Goal: Book appointment/travel/reservation

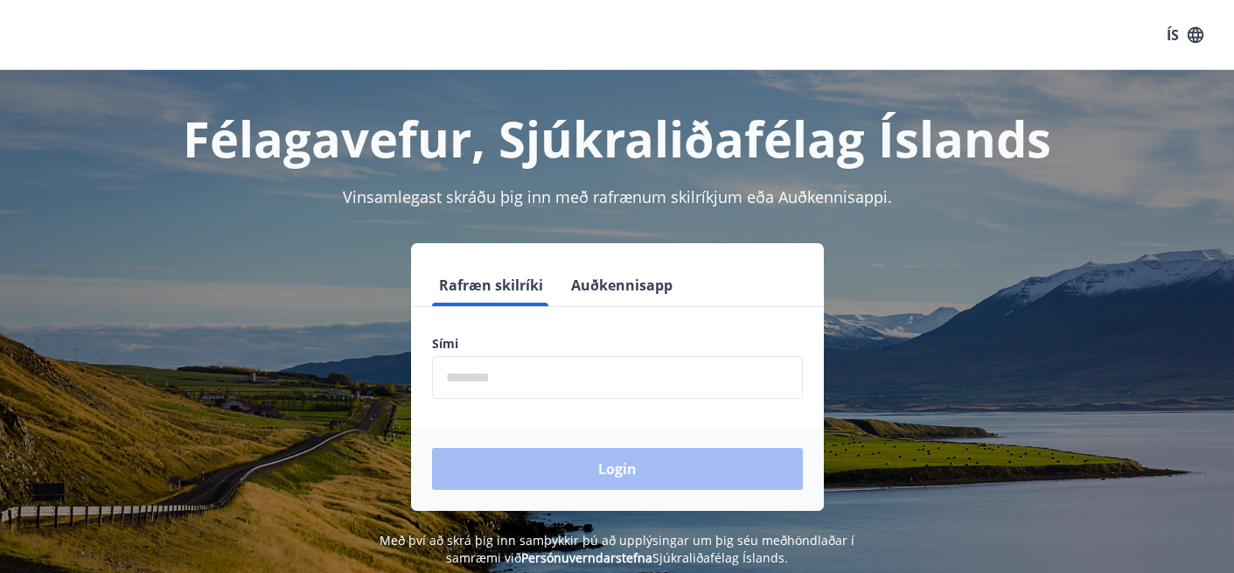
click at [516, 389] on input "phone" at bounding box center [617, 377] width 371 height 43
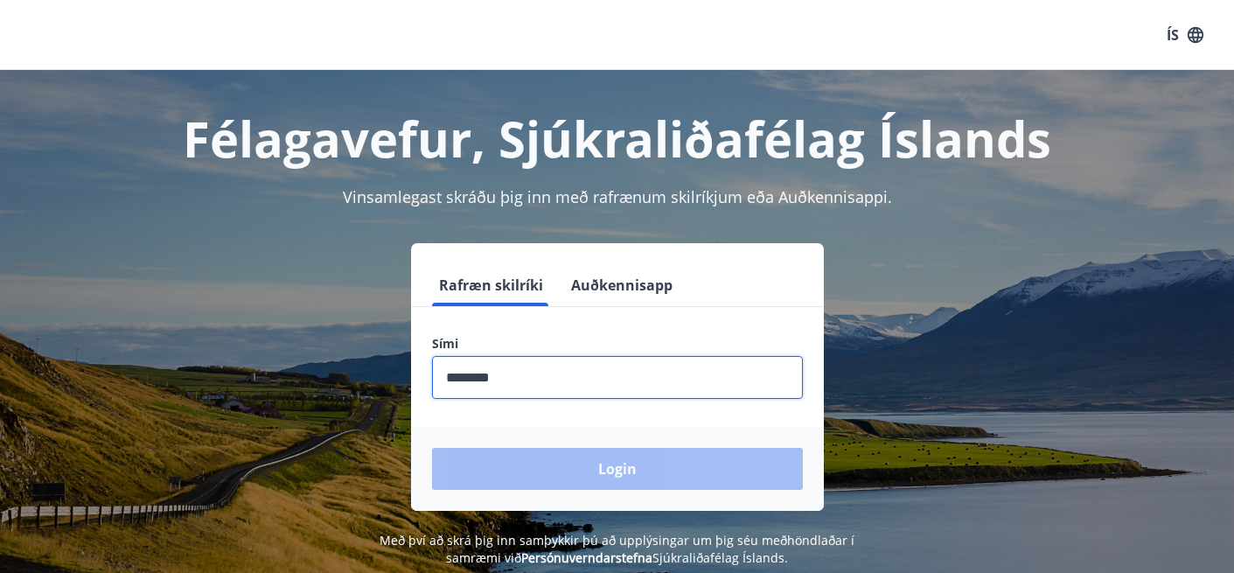
click at [554, 386] on input "phone" at bounding box center [617, 377] width 371 height 43
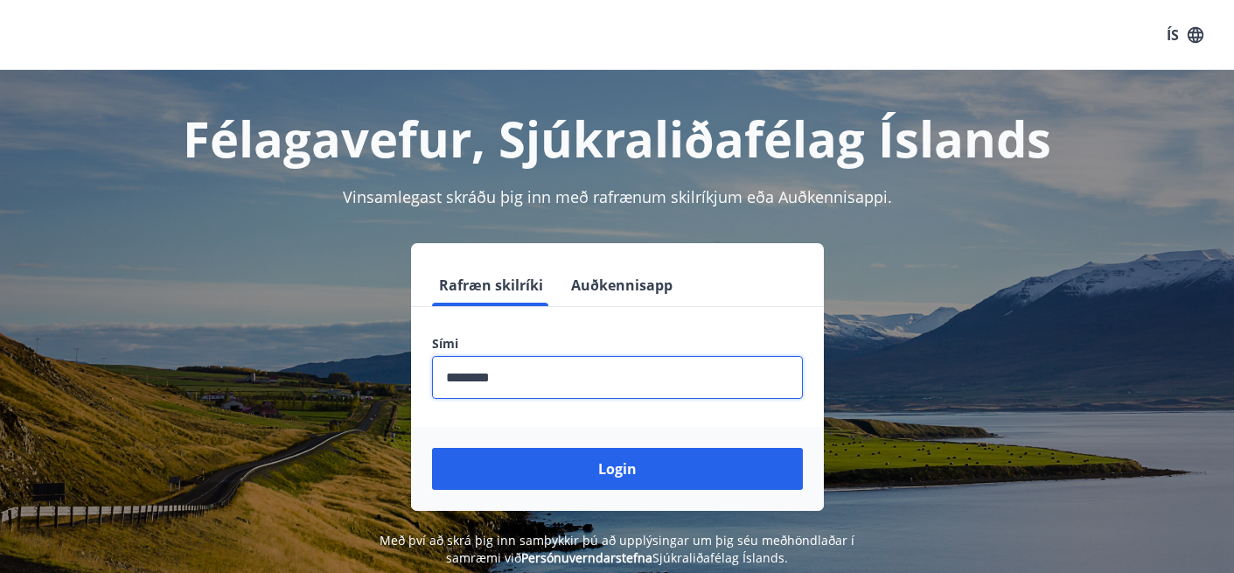
type input "********"
click at [432, 448] on button "Login" at bounding box center [617, 469] width 371 height 42
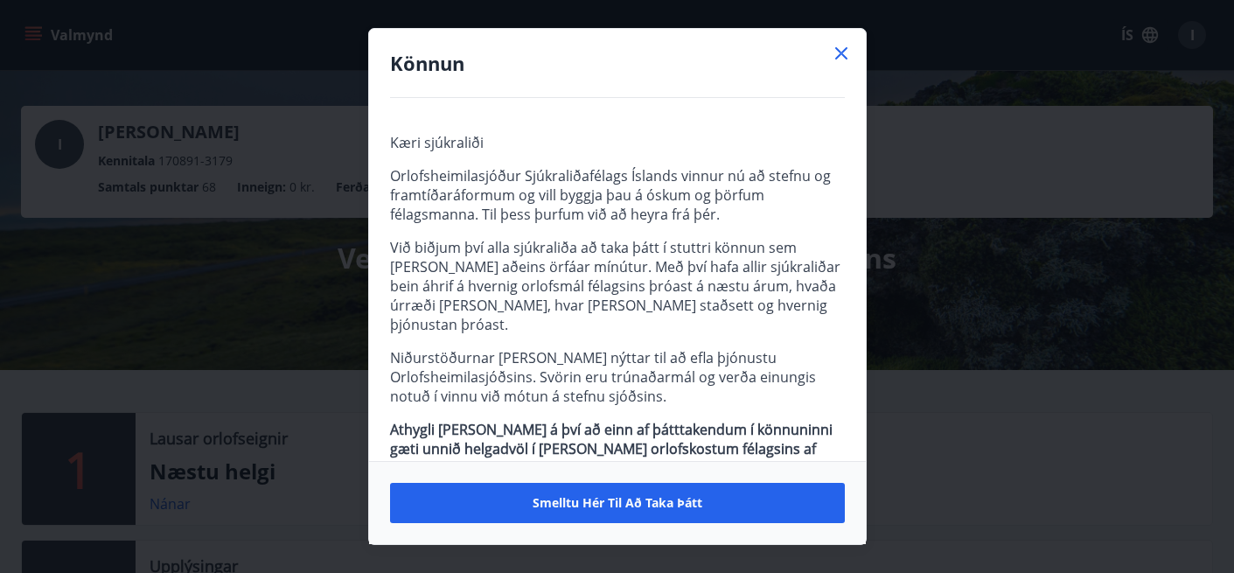
scroll to position [32, 0]
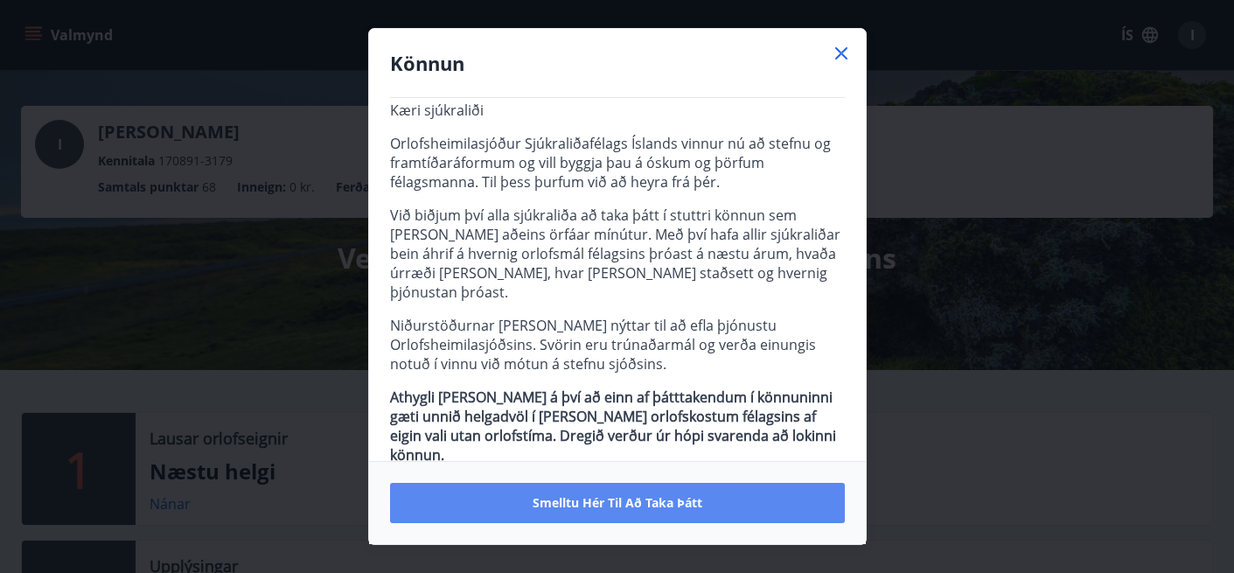
click at [633, 503] on span "Smelltu hér til að taka þátt" at bounding box center [617, 502] width 170 height 17
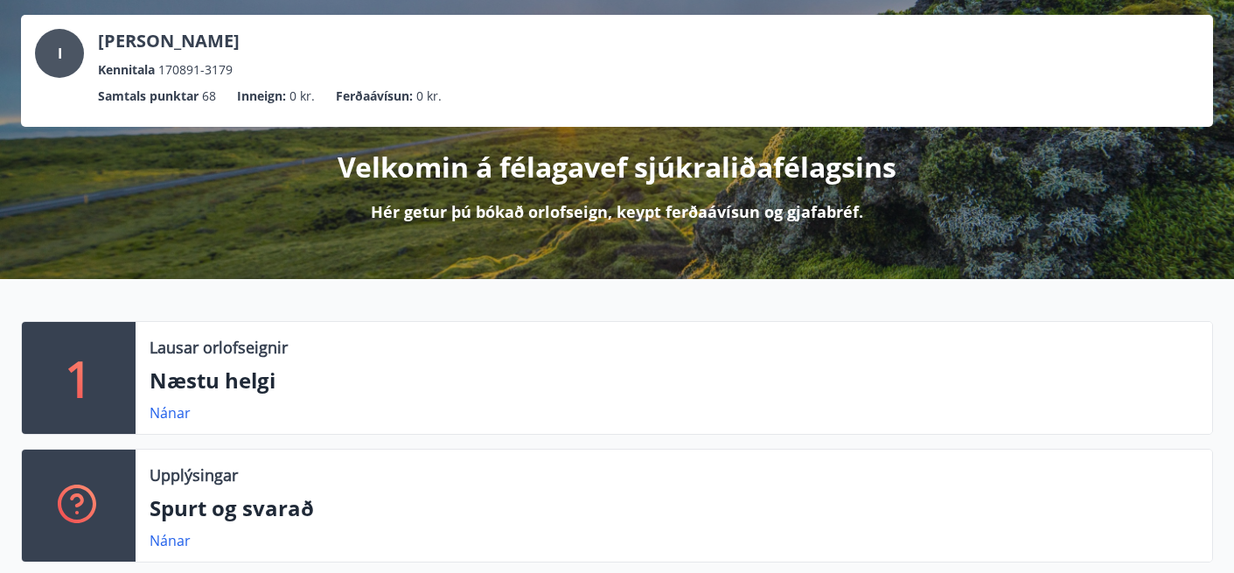
scroll to position [0, 0]
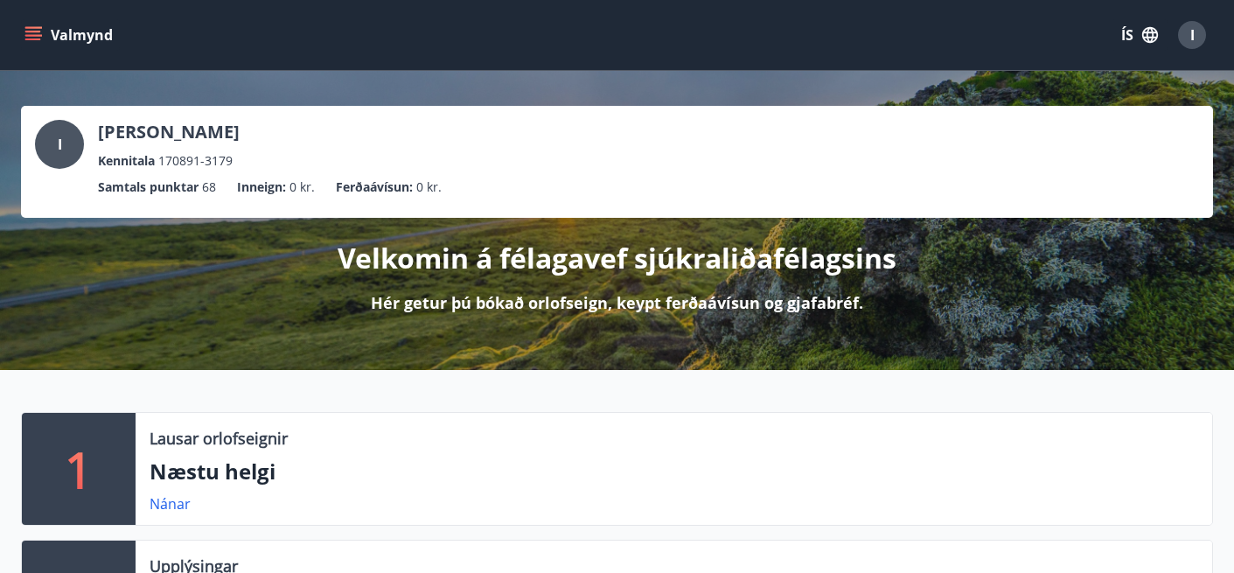
click at [41, 31] on icon "menu" at bounding box center [32, 34] width 17 height 17
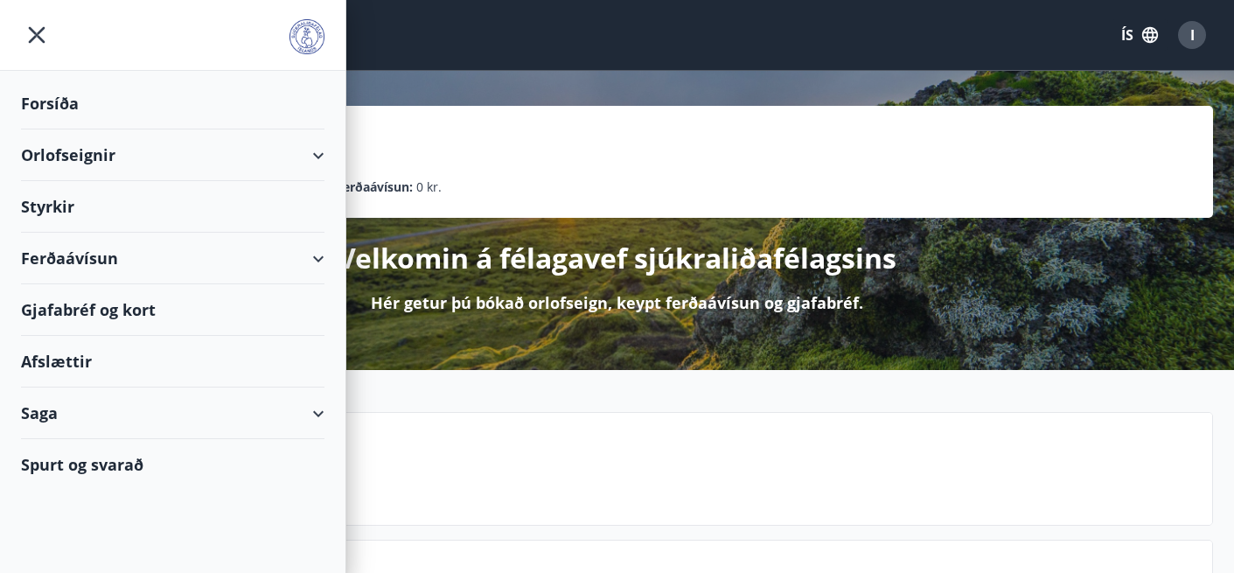
click at [133, 153] on div "Orlofseignir" at bounding box center [172, 155] width 303 height 52
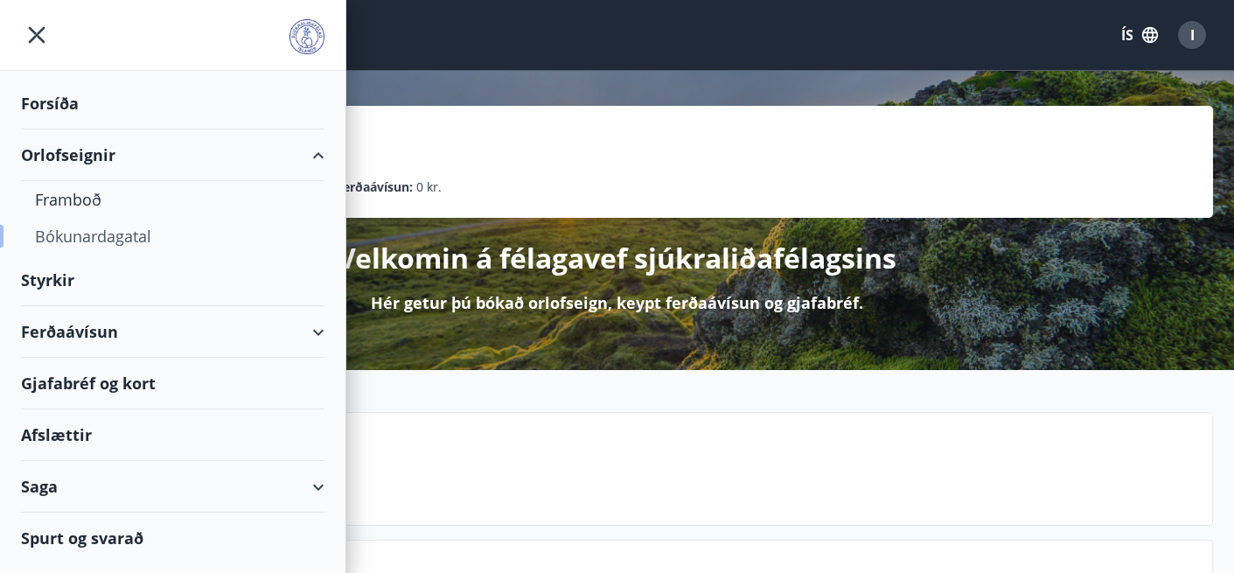
click at [132, 241] on div "Bókunardagatal" at bounding box center [172, 236] width 275 height 37
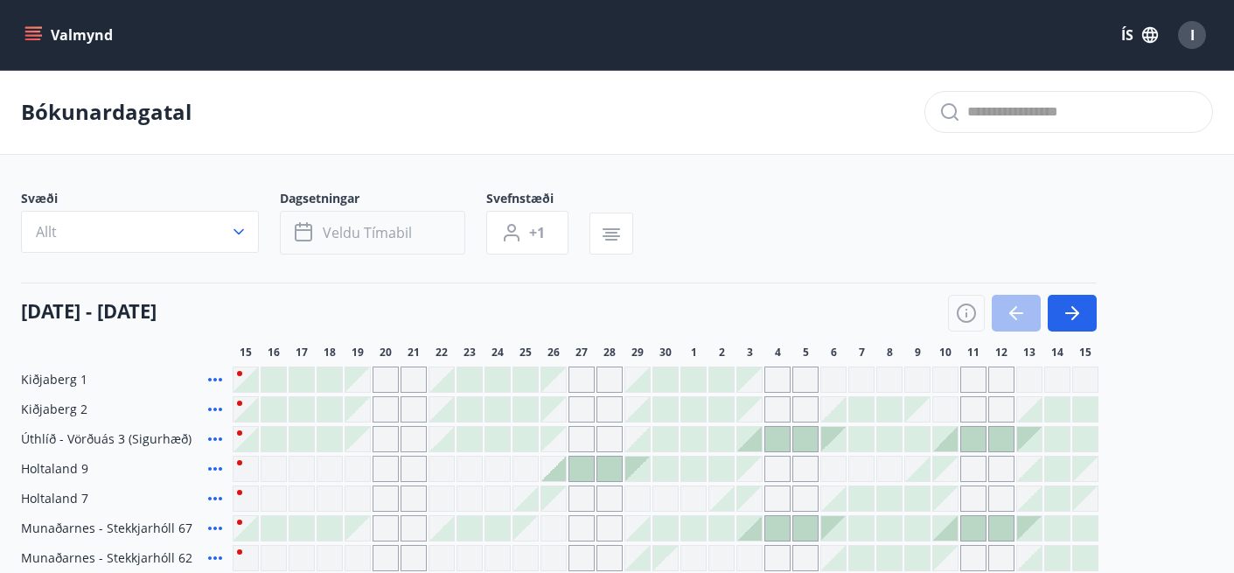
click at [386, 231] on span "Veldu tímabil" at bounding box center [367, 232] width 89 height 19
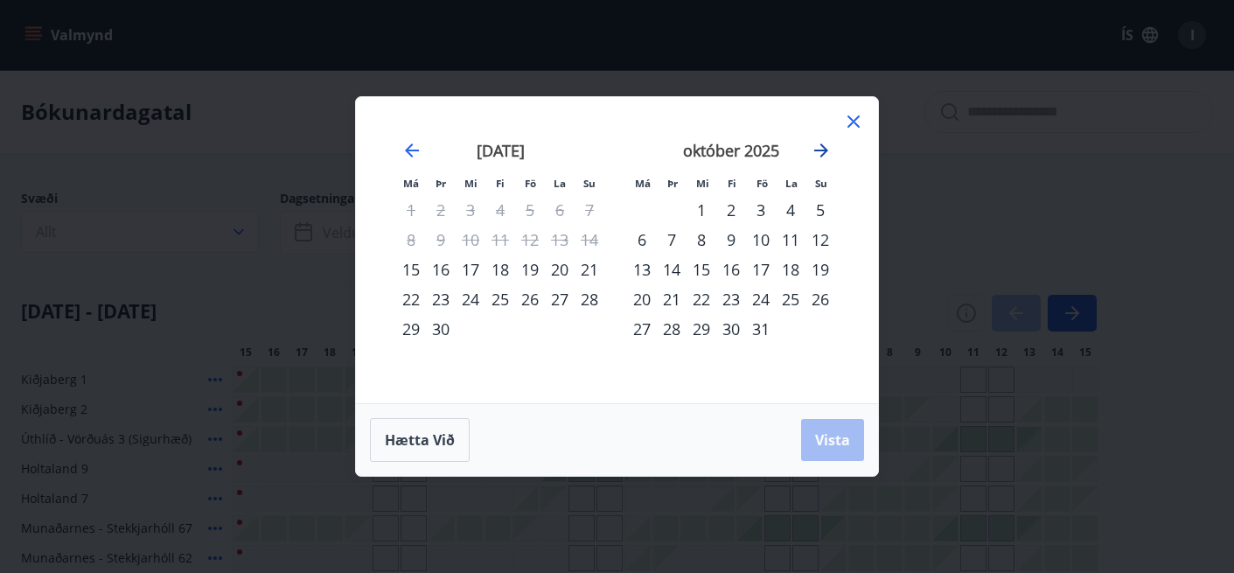
click at [822, 147] on icon "Move forward to switch to the next month." at bounding box center [821, 150] width 21 height 21
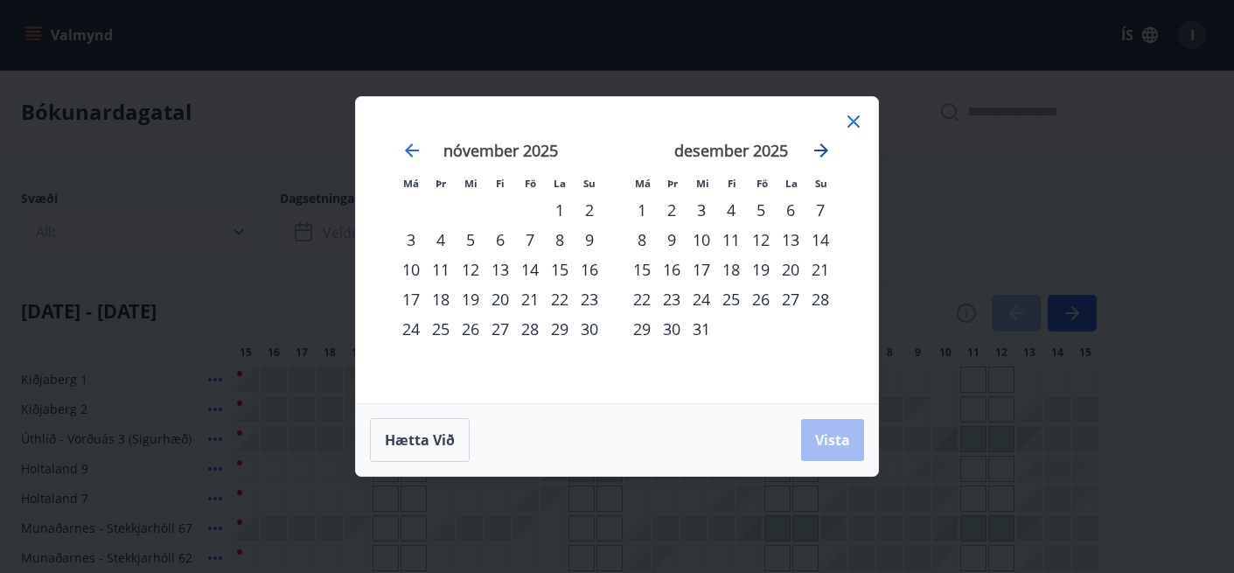
click at [822, 147] on icon "Move forward to switch to the next month." at bounding box center [821, 150] width 21 height 21
click at [770, 298] on div "23" at bounding box center [761, 299] width 30 height 30
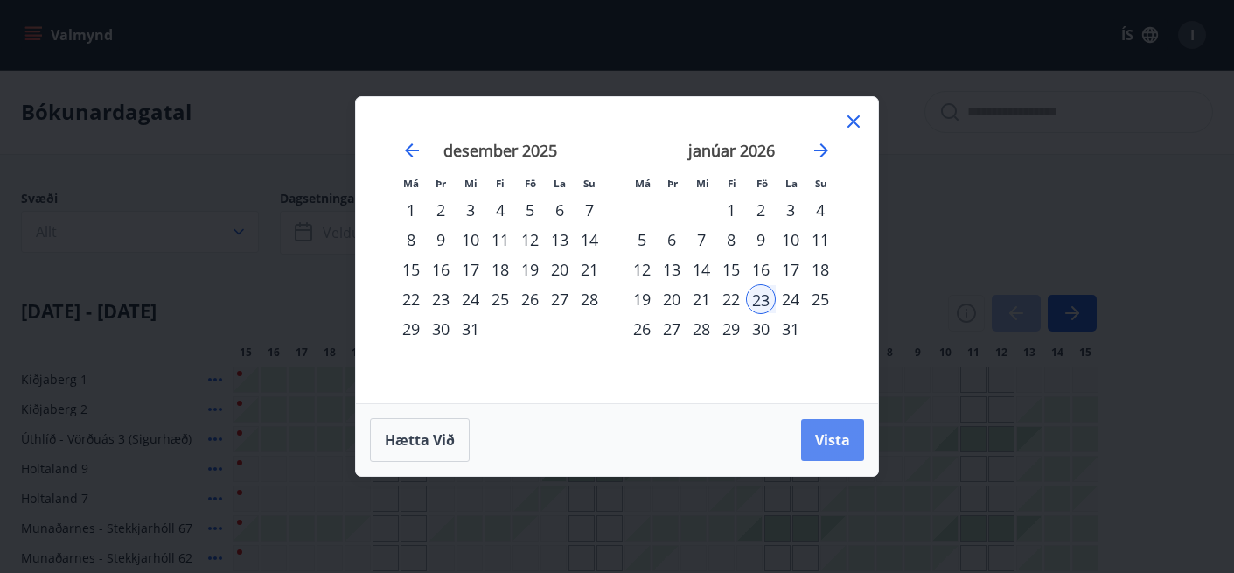
click at [849, 440] on span "Vista" at bounding box center [832, 439] width 35 height 19
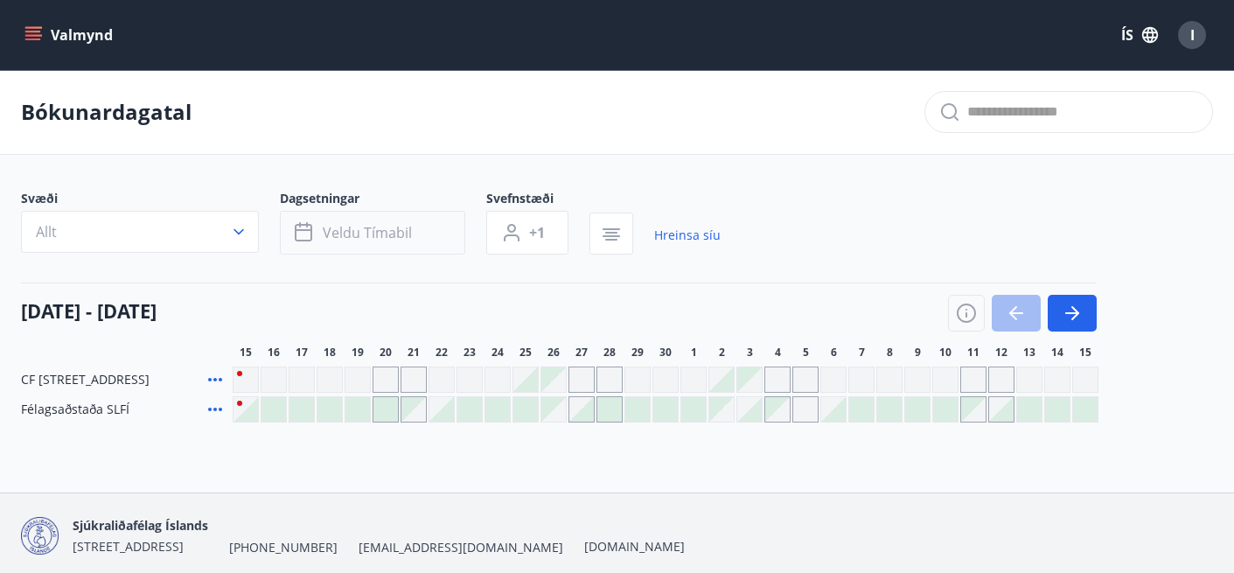
click at [373, 234] on span "Veldu tímabil" at bounding box center [367, 232] width 89 height 19
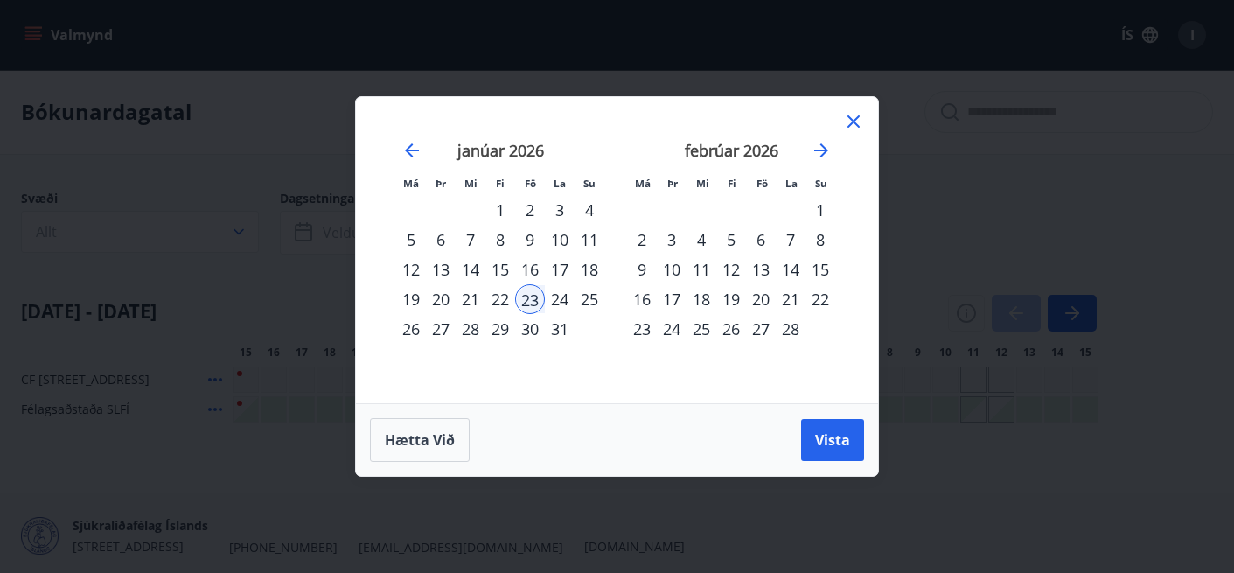
click at [266, 42] on div "Má Þr Mi Fi Fö La Su Má Þr Mi Fi Fö La Su desember 2025 1 2 3 4 5 6 7 8 9 10 11…" at bounding box center [617, 286] width 1234 height 573
click at [847, 121] on icon at bounding box center [853, 121] width 21 height 21
